Goal: Information Seeking & Learning: Learn about a topic

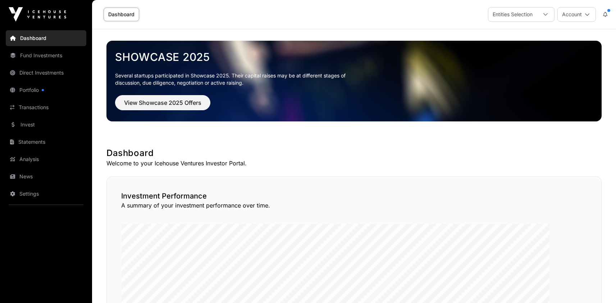
click at [603, 16] on icon at bounding box center [605, 14] width 4 height 5
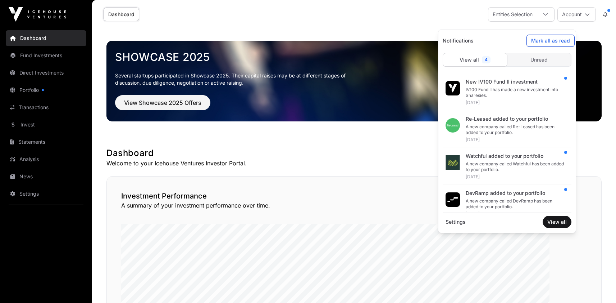
click at [565, 44] on span "Mark all as read" at bounding box center [550, 40] width 39 height 7
click at [46, 81] on link "Direct Investments" at bounding box center [46, 73] width 81 height 16
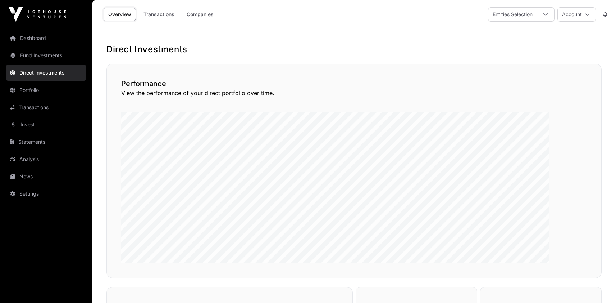
click at [218, 19] on link "Companies" at bounding box center [200, 15] width 36 height 14
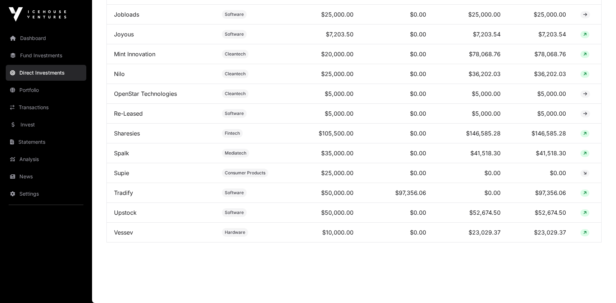
scroll to position [712, 0]
click at [155, 58] on link "Mint Innovation" at bounding box center [134, 53] width 41 height 7
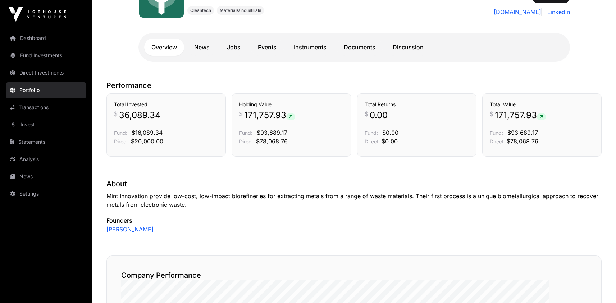
scroll to position [114, 0]
click at [284, 56] on link "Events" at bounding box center [267, 47] width 33 height 17
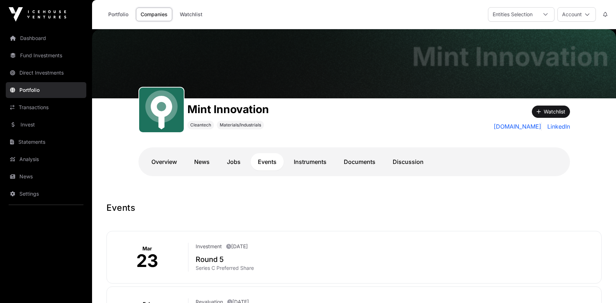
scroll to position [114, 0]
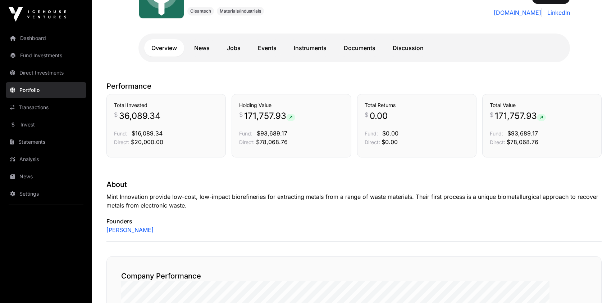
scroll to position [712, 0]
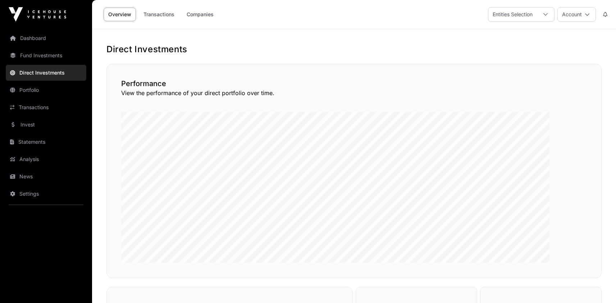
click at [48, 63] on link "Fund Investments" at bounding box center [46, 55] width 81 height 16
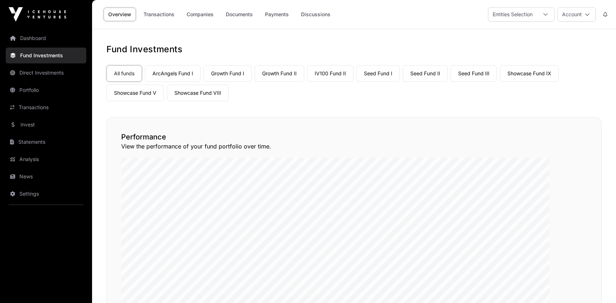
click at [218, 19] on link "Companies" at bounding box center [200, 15] width 36 height 14
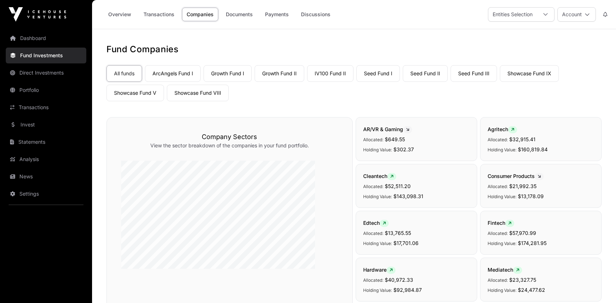
click at [164, 101] on link "Showcase Fund V" at bounding box center [135, 93] width 58 height 17
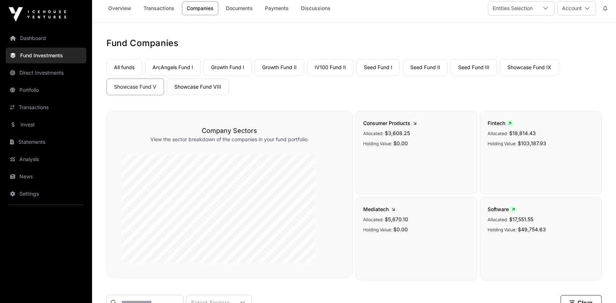
scroll to position [1, 0]
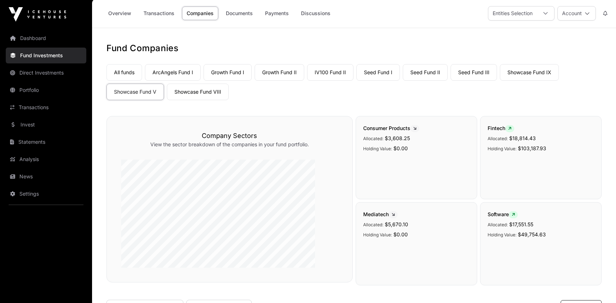
click at [136, 18] on link "Overview" at bounding box center [120, 13] width 32 height 14
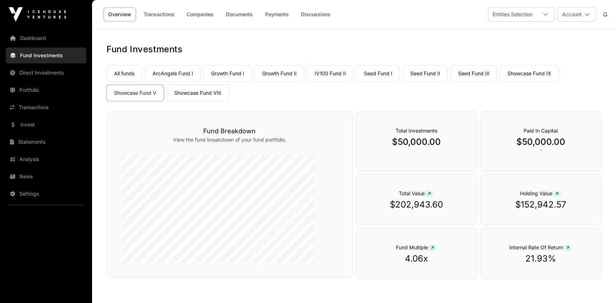
click at [218, 20] on link "Companies" at bounding box center [200, 15] width 36 height 14
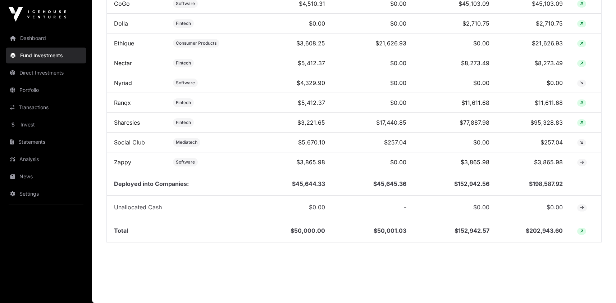
scroll to position [440, 0]
